Goal: Navigation & Orientation: Find specific page/section

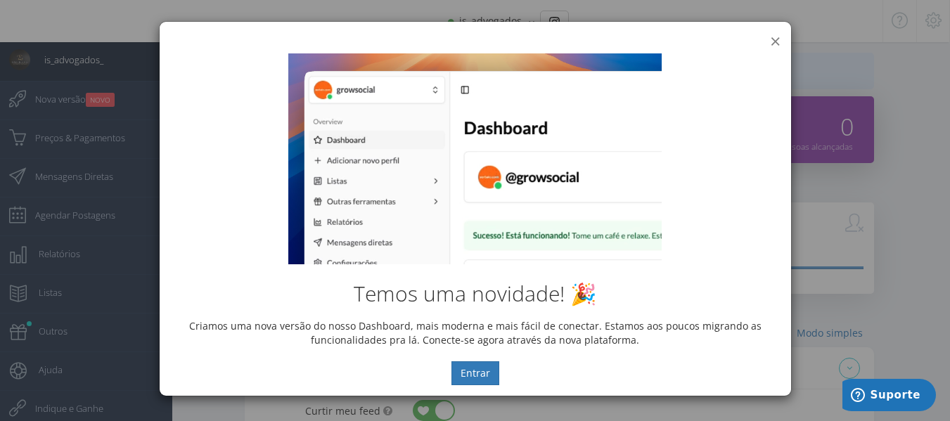
click at [778, 43] on div "Temos uma novidade! 🎉 Criamos uma nova versão do nosso Dashboard, mais moderna …" at bounding box center [475, 219] width 631 height 353
drag, startPoint x: 773, startPoint y: 39, endPoint x: 711, endPoint y: 22, distance: 64.8
click at [773, 39] on button "×" at bounding box center [775, 41] width 11 height 19
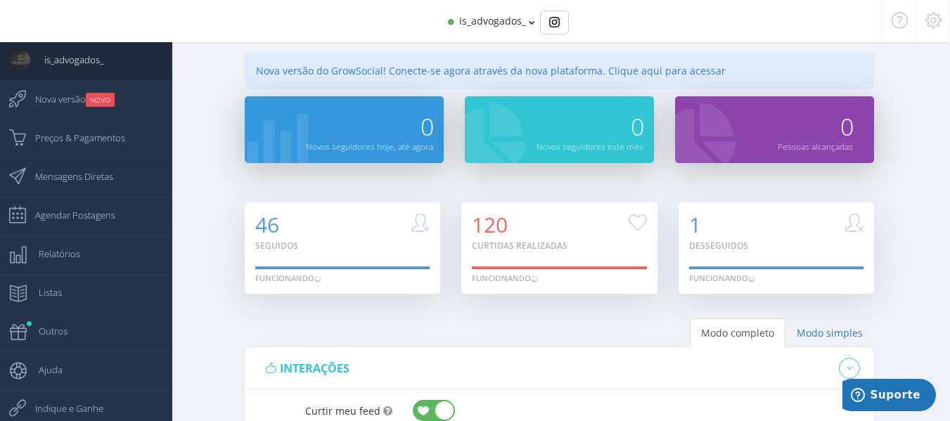
click at [109, 27] on div at bounding box center [68, 21] width 136 height 42
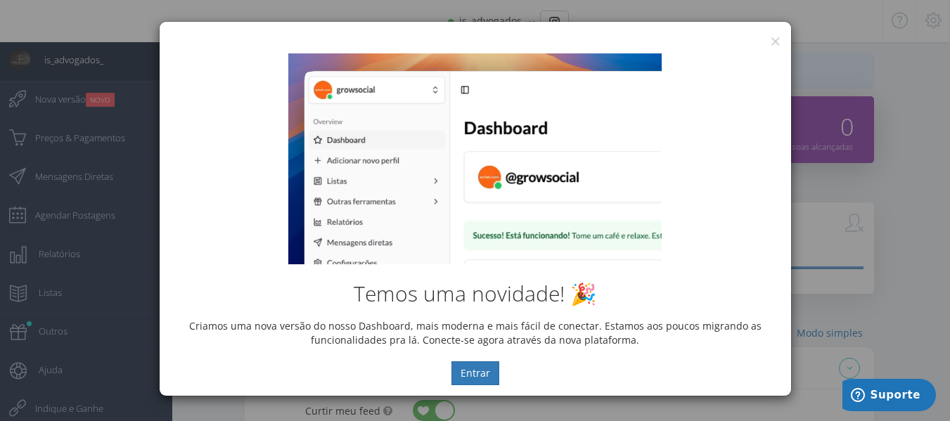
click at [782, 37] on div "× IG Grow Social" at bounding box center [475, 32] width 631 height 21
drag, startPoint x: 774, startPoint y: 44, endPoint x: 749, endPoint y: 0, distance: 50.4
click at [773, 44] on div "Temos uma novidade! 🎉 Criamos uma nova versão do nosso Dashboard, mais moderna …" at bounding box center [475, 219] width 631 height 353
click at [771, 41] on button "×" at bounding box center [775, 41] width 11 height 19
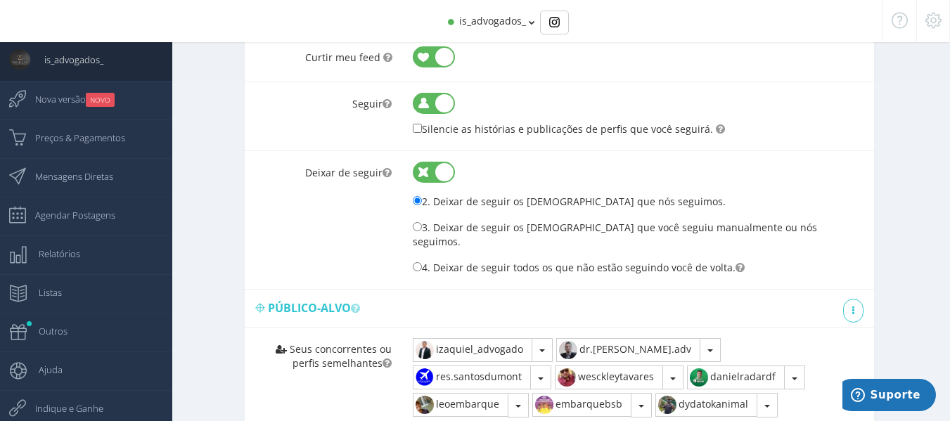
scroll to position [352, 0]
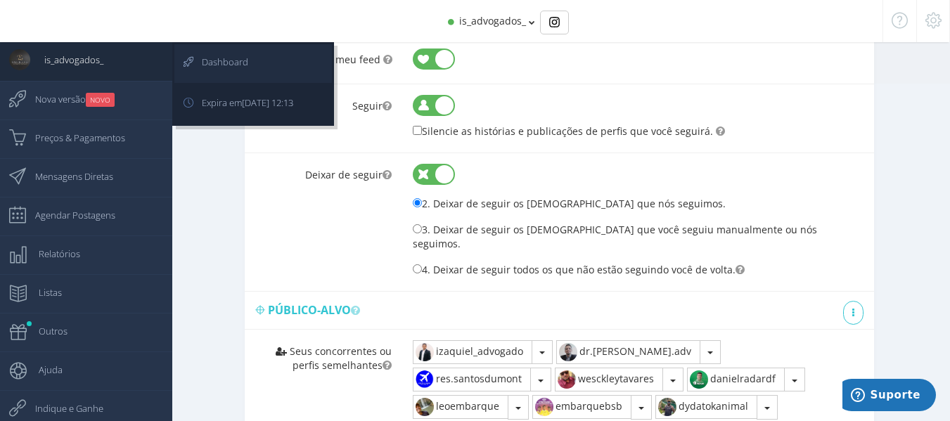
click at [207, 67] on span "Dashboard" at bounding box center [218, 61] width 60 height 35
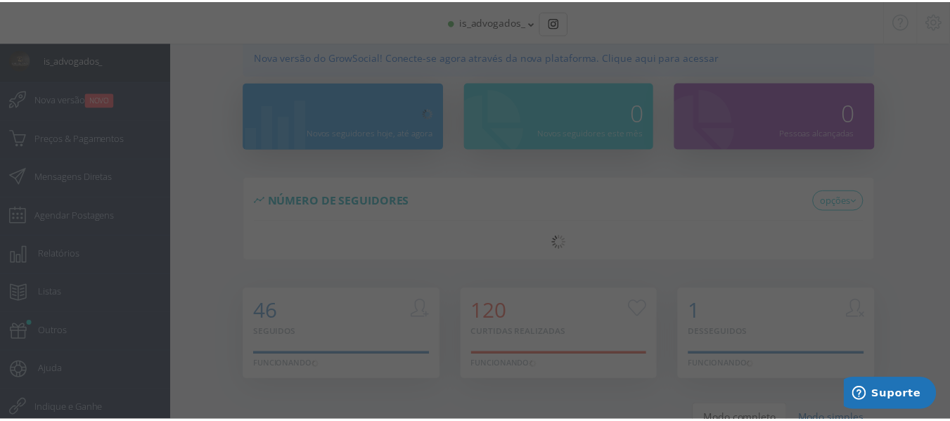
scroll to position [0, 0]
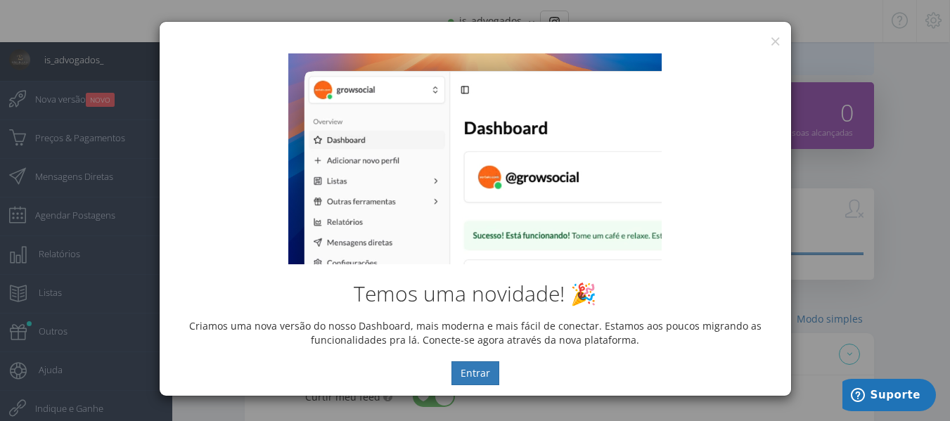
click at [768, 39] on div "× IG Grow Social" at bounding box center [475, 32] width 631 height 21
click at [782, 46] on div "Temos uma novidade! 🎉 Criamos uma nova versão do nosso Dashboard, mais moderna …" at bounding box center [475, 219] width 631 height 353
click at [774, 45] on div "Temos uma novidade! 🎉 Criamos uma nova versão do nosso Dashboard, mais moderna …" at bounding box center [475, 219] width 631 height 353
click at [774, 41] on button "×" at bounding box center [775, 41] width 11 height 19
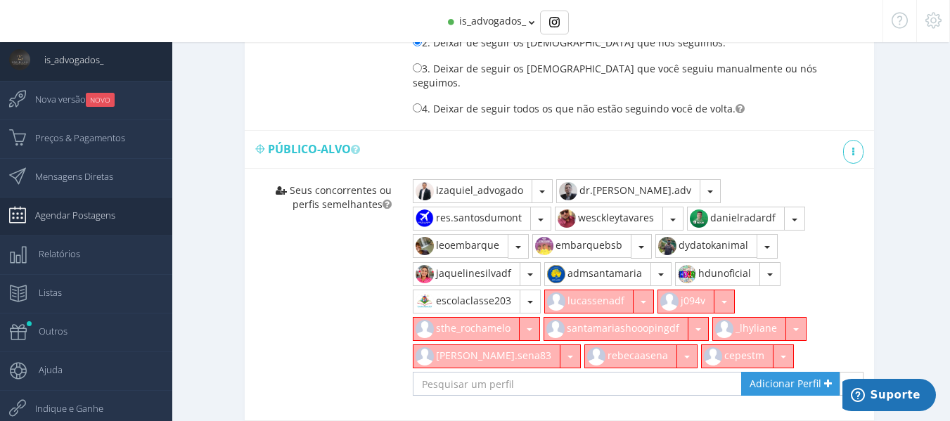
scroll to position [577, 0]
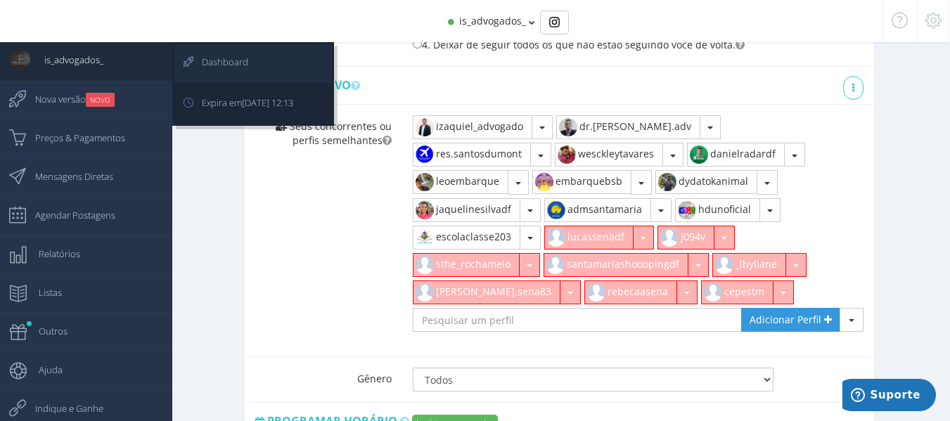
click at [214, 58] on span "Dashboard" at bounding box center [218, 61] width 60 height 35
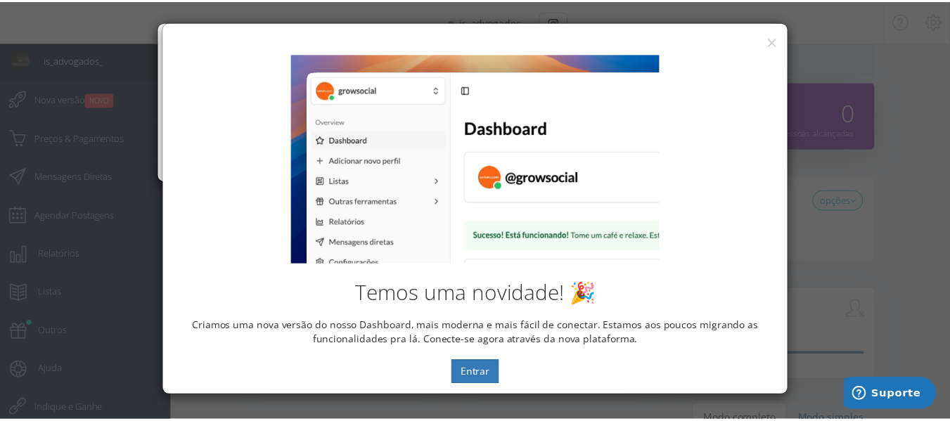
scroll to position [0, 0]
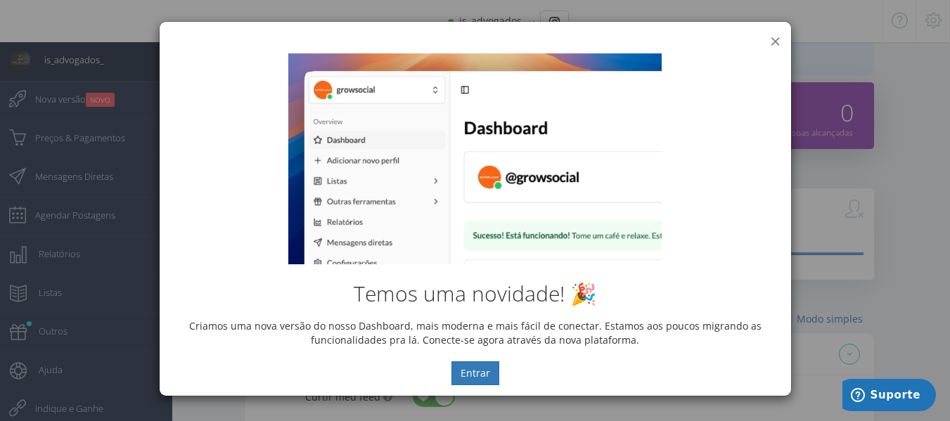
click at [778, 41] on button "×" at bounding box center [775, 41] width 11 height 19
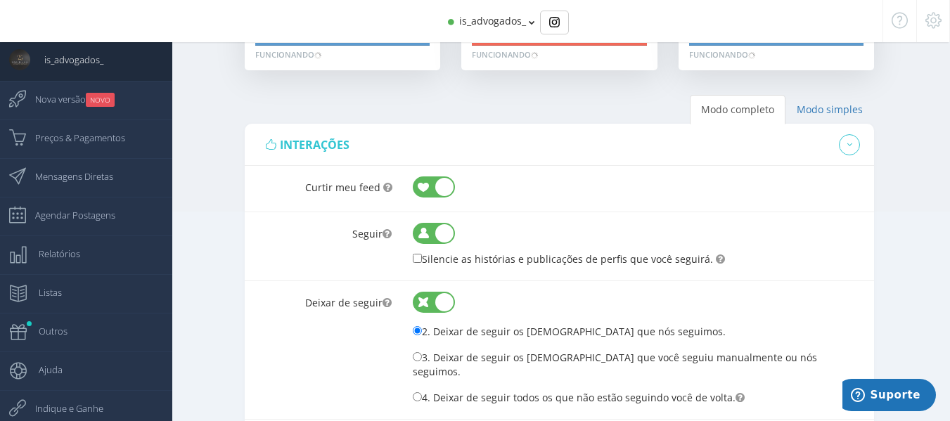
scroll to position [155, 0]
